Goal: Task Accomplishment & Management: Manage account settings

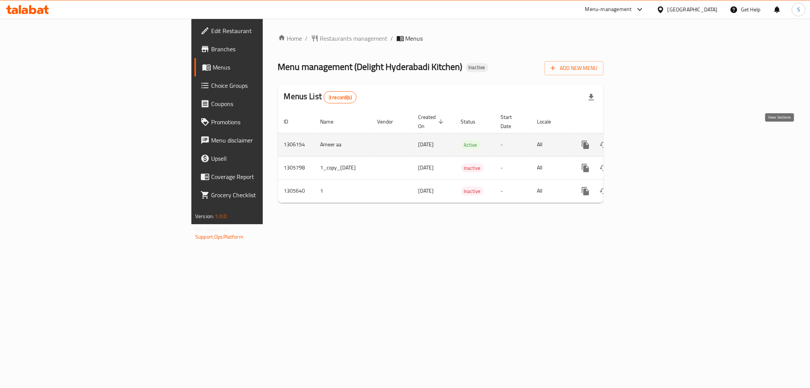
click at [645, 140] on icon "enhanced table" at bounding box center [640, 144] width 9 height 9
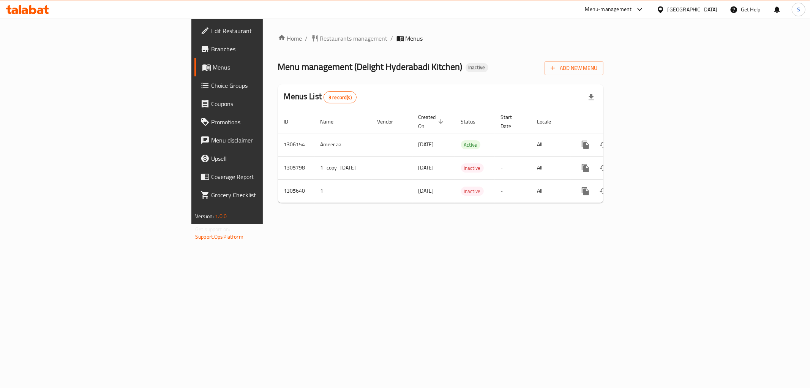
click at [684, 6] on div "United Arab Emirates" at bounding box center [693, 9] width 50 height 8
click at [620, 130] on div "Kuwait" at bounding box center [636, 130] width 62 height 17
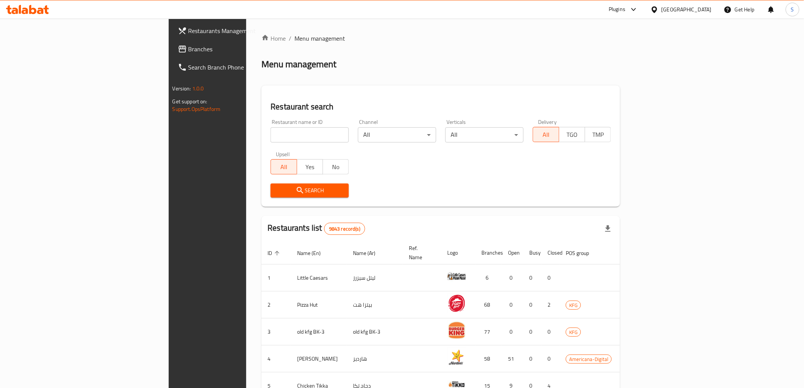
click at [188, 50] on span "Branches" at bounding box center [242, 48] width 108 height 9
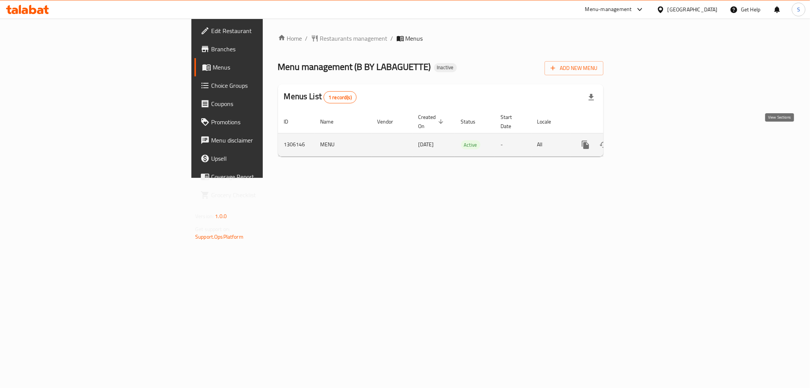
click at [649, 142] on link "enhanced table" at bounding box center [640, 145] width 18 height 18
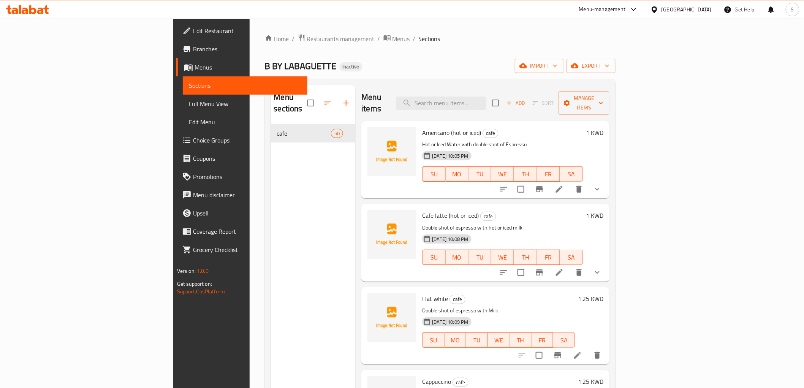
click at [189, 104] on span "Full Menu View" at bounding box center [245, 103] width 112 height 9
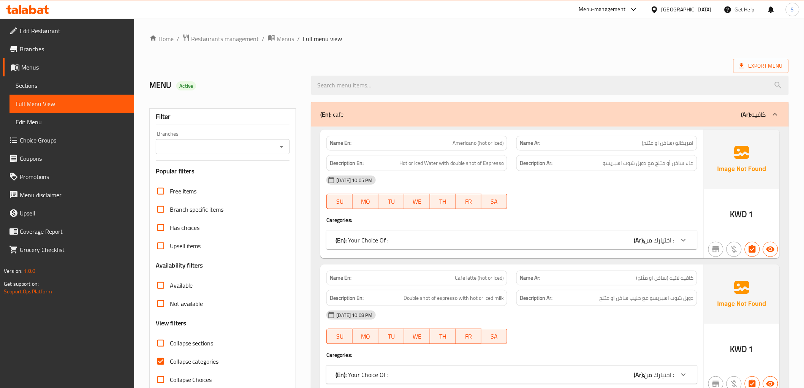
scroll to position [211, 0]
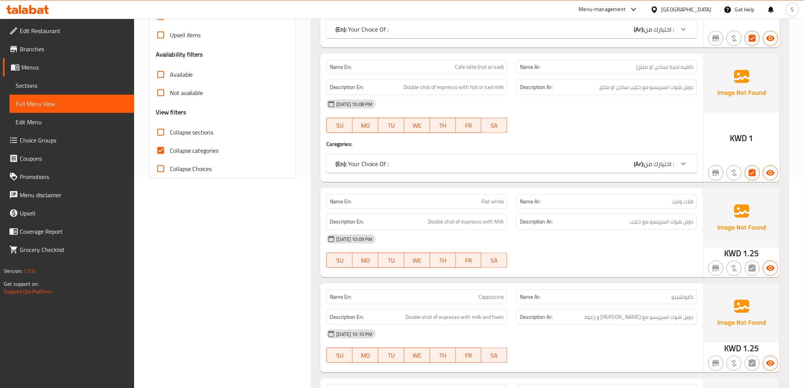
click at [182, 146] on span "Collapse categories" at bounding box center [194, 150] width 49 height 9
click at [170, 144] on input "Collapse categories" at bounding box center [161, 150] width 18 height 18
checkbox input "false"
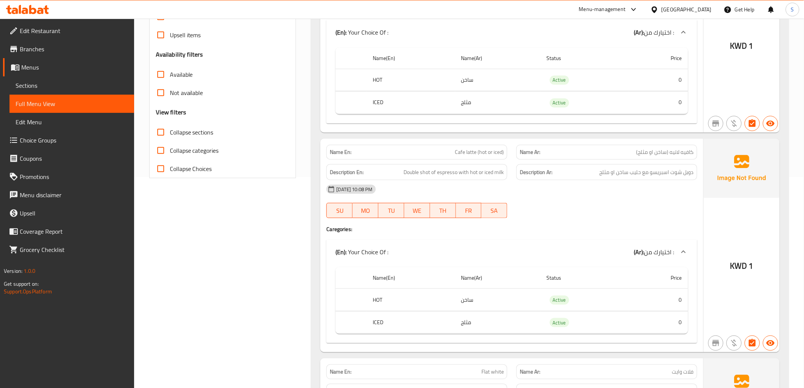
scroll to position [0, 0]
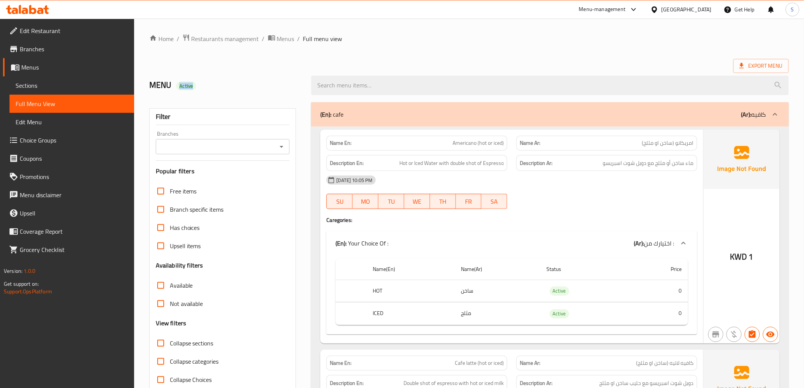
drag, startPoint x: 175, startPoint y: 82, endPoint x: 207, endPoint y: 82, distance: 32.3
click at [207, 82] on h2 "MENU Active" at bounding box center [225, 84] width 153 height 11
copy span "Active"
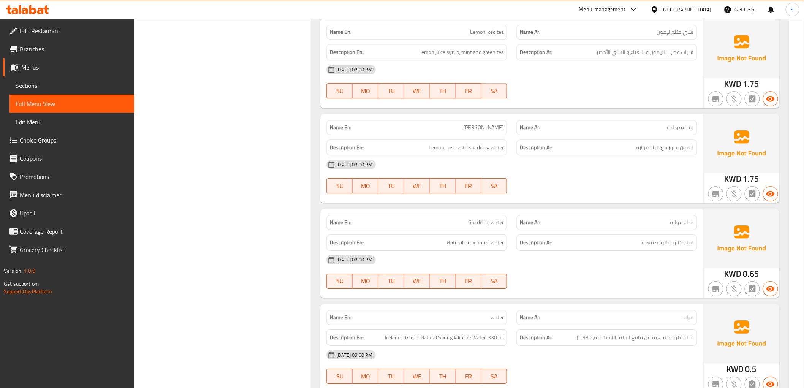
scroll to position [5753, 0]
